Goal: Task Accomplishment & Management: Use online tool/utility

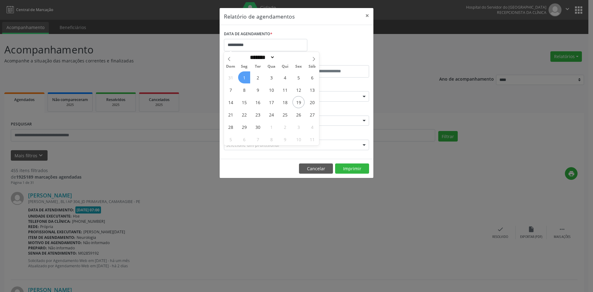
select select "*"
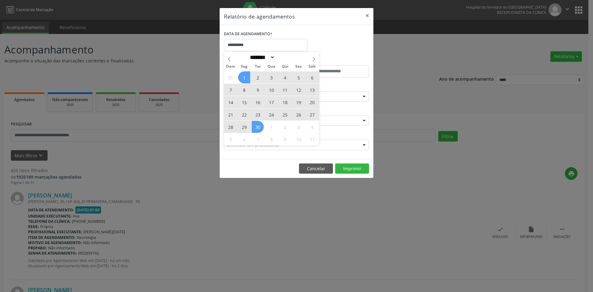
click at [258, 127] on div "31 1 2 3 4 5 6 7 8 9 10 11 12 13 14 15 16 17 18 19 20 21 22 23 24 25 26 27 28 2…" at bounding box center [271, 108] width 95 height 74
click at [258, 127] on span "30" at bounding box center [258, 127] width 12 height 12
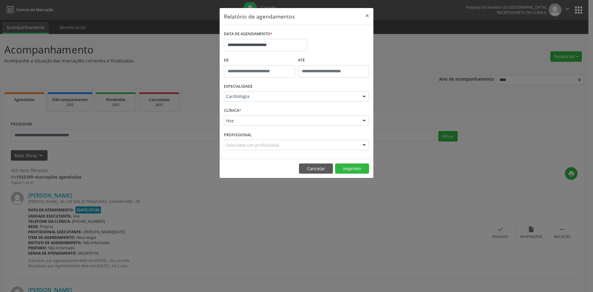
click at [258, 127] on div "CLÍNICA * Hse Hse Nenhum resultado encontrado para: " " Não há nenhuma opção pa…" at bounding box center [297, 118] width 148 height 24
click at [352, 168] on button "Imprimir" at bounding box center [352, 169] width 34 height 11
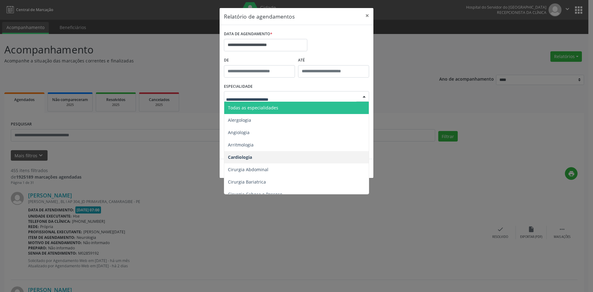
click at [285, 108] on span "Todas as especialidades" at bounding box center [297, 108] width 146 height 12
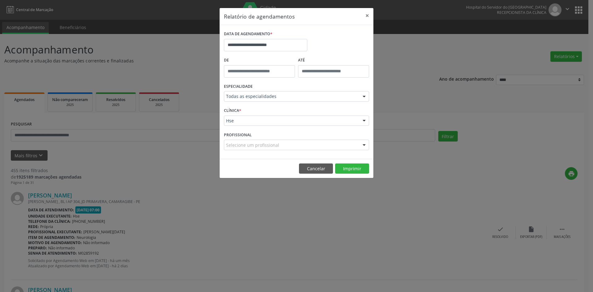
click at [351, 145] on div "Selecione um profissional" at bounding box center [296, 145] width 145 height 11
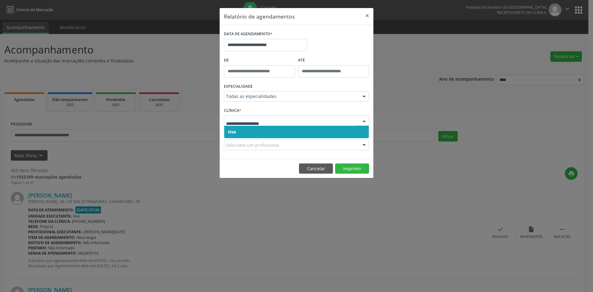
click at [329, 131] on span "Hse" at bounding box center [296, 132] width 145 height 12
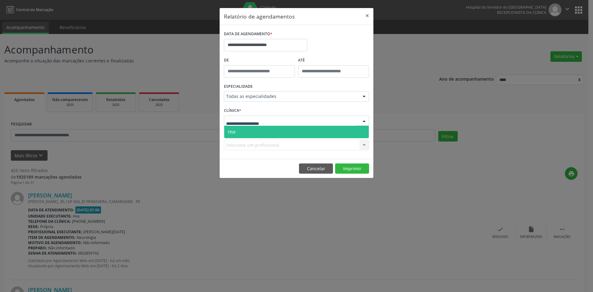
click at [329, 121] on div at bounding box center [296, 121] width 145 height 11
click at [329, 129] on span "Hse" at bounding box center [296, 132] width 145 height 12
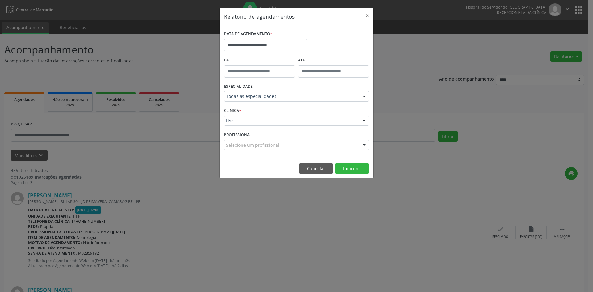
click at [364, 145] on div at bounding box center [364, 145] width 9 height 11
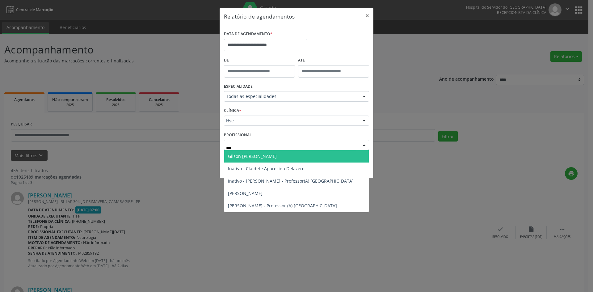
type input "****"
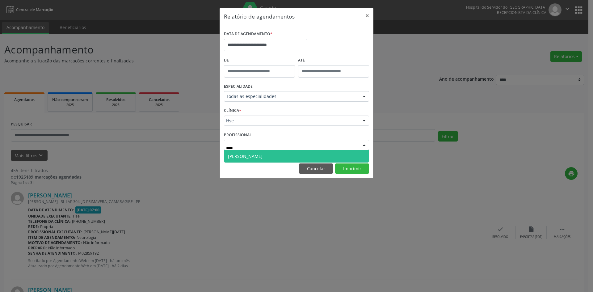
click at [316, 157] on span "[PERSON_NAME]" at bounding box center [296, 156] width 145 height 12
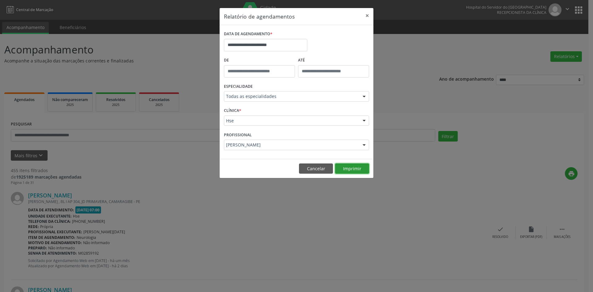
click at [350, 170] on button "Imprimir" at bounding box center [352, 169] width 34 height 11
